Goal: Find specific page/section: Find specific page/section

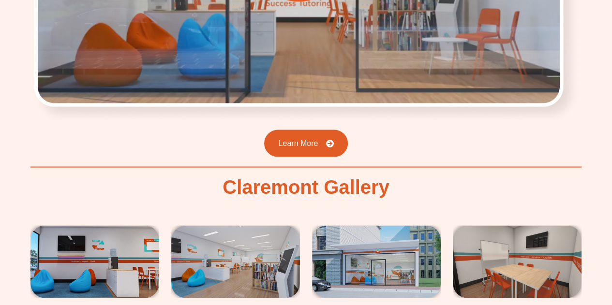
scroll to position [1643, 0]
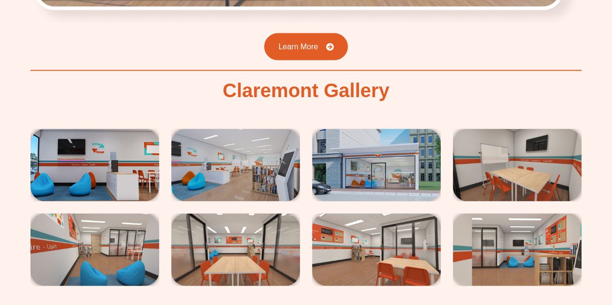
click at [392, 153] on img at bounding box center [376, 165] width 129 height 73
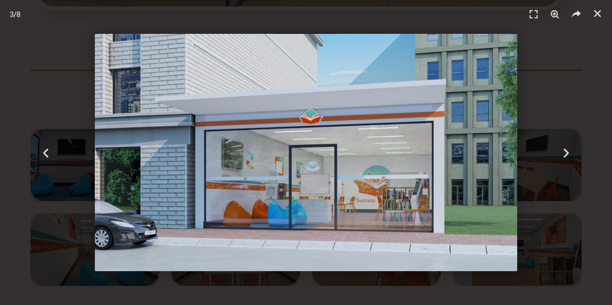
click at [72, 16] on header "3 / 8" at bounding box center [306, 14] width 612 height 29
click at [570, 150] on icon "Next slide" at bounding box center [566, 153] width 12 height 12
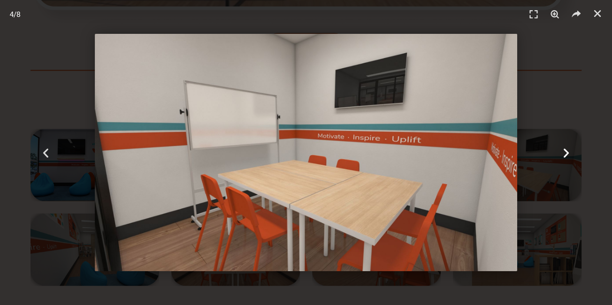
click at [570, 150] on icon "Next slide" at bounding box center [566, 153] width 12 height 12
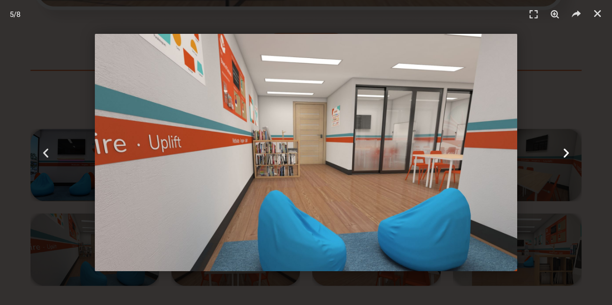
click at [570, 150] on icon "Next slide" at bounding box center [566, 153] width 12 height 12
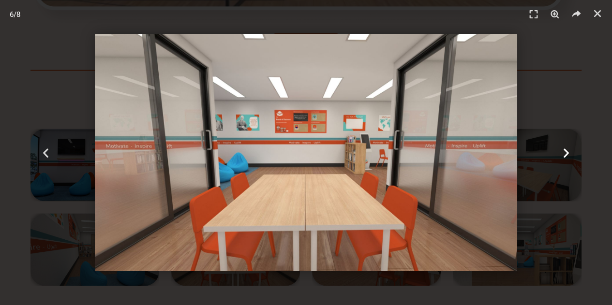
click at [555, 152] on div "Next" at bounding box center [566, 152] width 92 height 305
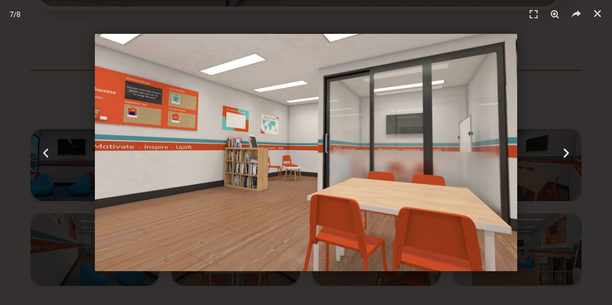
click at [553, 153] on div "Next" at bounding box center [566, 152] width 92 height 305
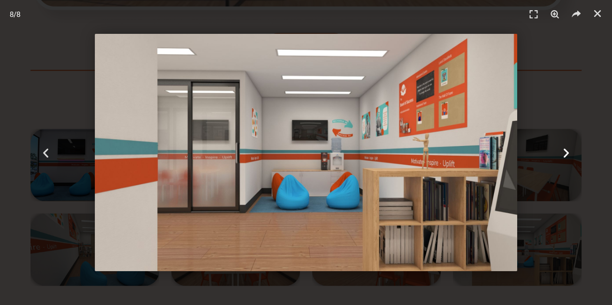
click at [556, 136] on div "Next" at bounding box center [566, 152] width 92 height 305
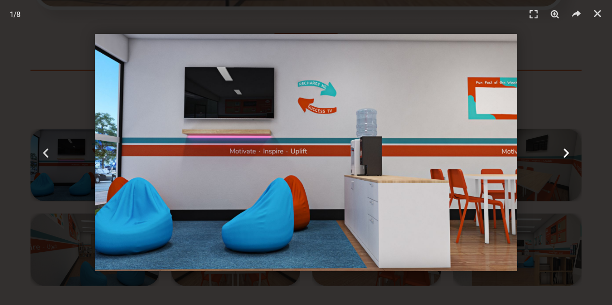
click at [556, 133] on div "Next" at bounding box center [566, 152] width 92 height 305
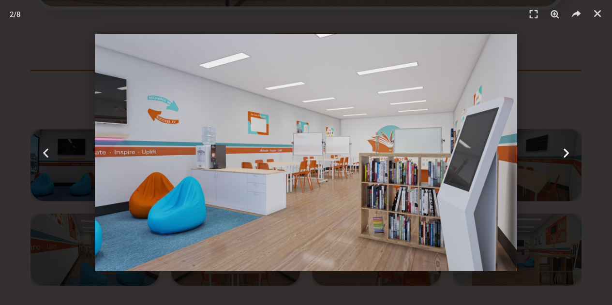
click at [556, 133] on div "Next" at bounding box center [566, 152] width 92 height 305
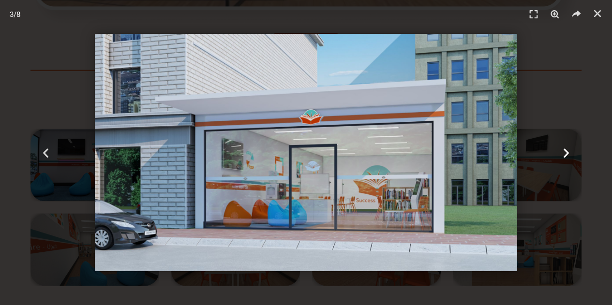
click at [564, 155] on icon "Next slide" at bounding box center [566, 153] width 12 height 12
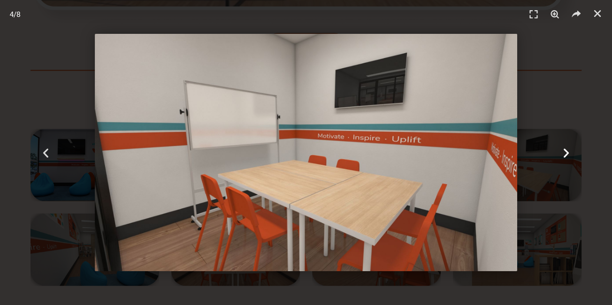
click at [564, 155] on icon "Next slide" at bounding box center [566, 153] width 12 height 12
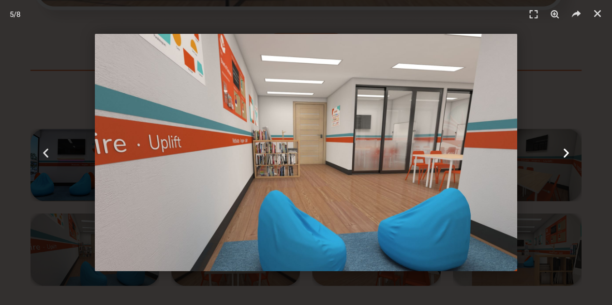
click at [564, 154] on icon "Next slide" at bounding box center [566, 153] width 12 height 12
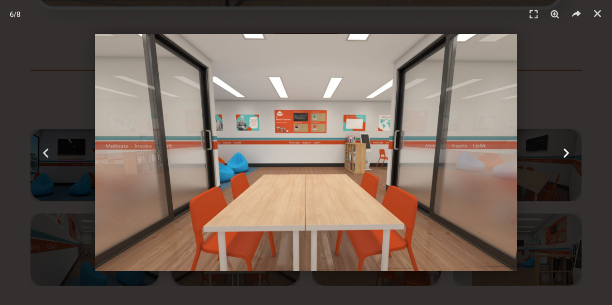
click at [564, 154] on icon "Next slide" at bounding box center [566, 153] width 12 height 12
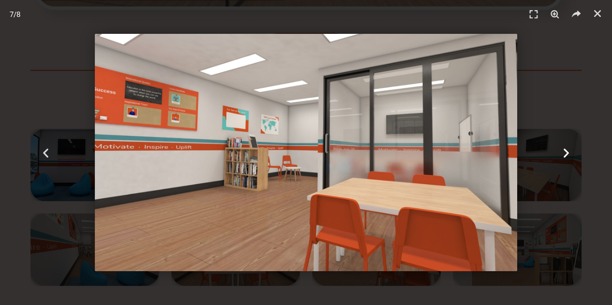
click at [564, 154] on icon "Next slide" at bounding box center [566, 153] width 12 height 12
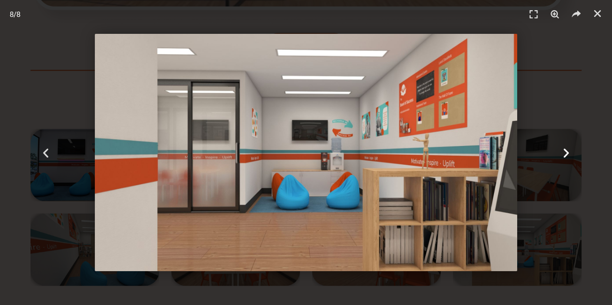
click at [564, 154] on icon "Next slide" at bounding box center [566, 153] width 12 height 12
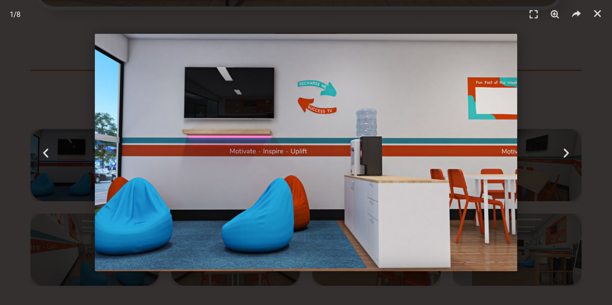
click at [555, 28] on header "1 / 8" at bounding box center [306, 14] width 612 height 29
click at [599, 14] on icon "Close (Esc)" at bounding box center [597, 14] width 10 height 10
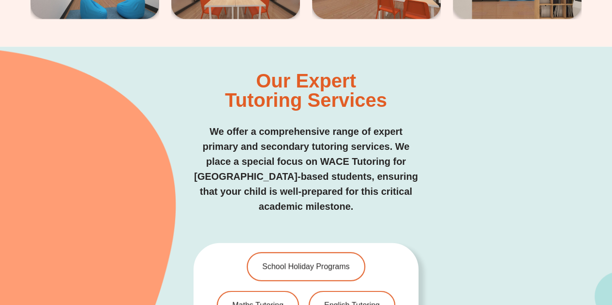
scroll to position [1933, 0]
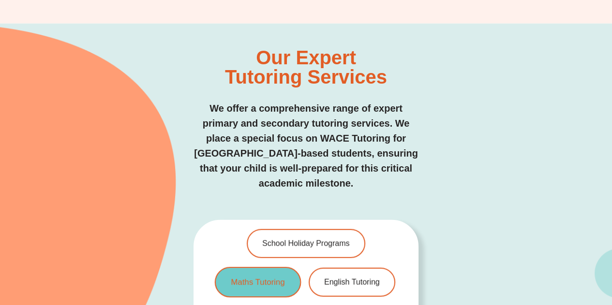
click at [260, 275] on link "Maths Tutoring" at bounding box center [258, 282] width 86 height 30
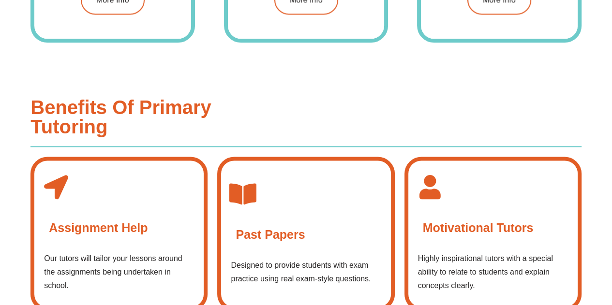
scroll to position [1159, 0]
